Goal: Transaction & Acquisition: Purchase product/service

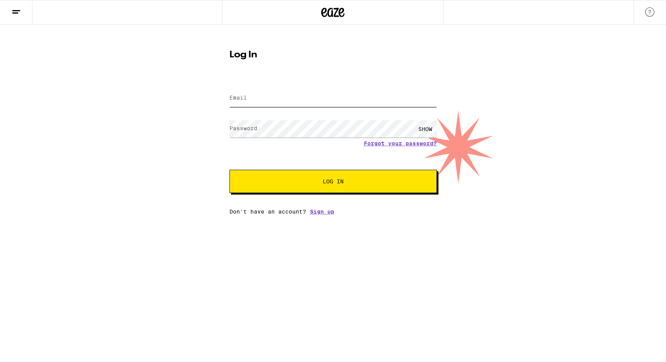
click at [272, 90] on input "Email" at bounding box center [334, 97] width 208 height 17
type input "[EMAIL_ADDRESS][DOMAIN_NAME]"
